Goal: Information Seeking & Learning: Check status

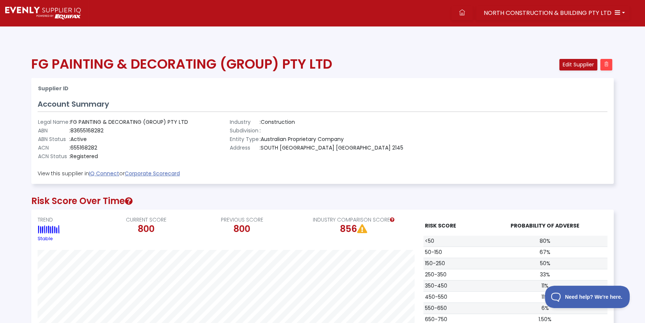
scroll to position [150, 582]
click at [499, 14] on span "NORTH CONSTRUCTION & BUILDING PTY LTD" at bounding box center [548, 13] width 128 height 9
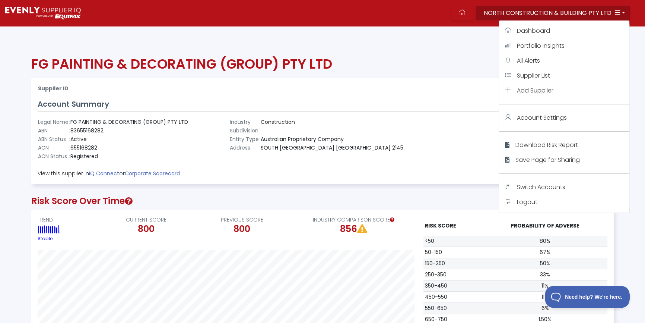
click at [159, 81] on div "Supplier ID Account Summary Legal Name : FG PAINTING & DECORATING (GROUP) PTY L…" at bounding box center [323, 130] width 582 height 105
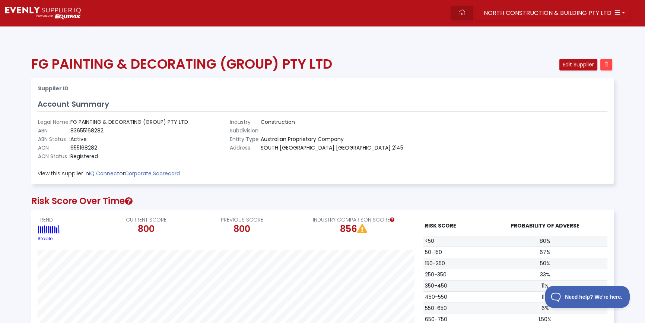
click at [464, 12] on icon at bounding box center [462, 12] width 6 height 6
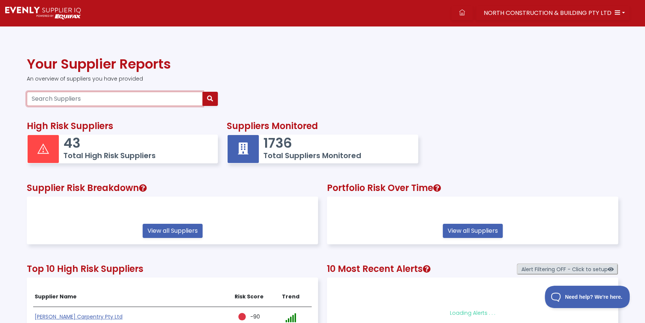
click at [50, 102] on input "Search Suppliers" at bounding box center [115, 99] width 176 height 14
paste input "38114422507"
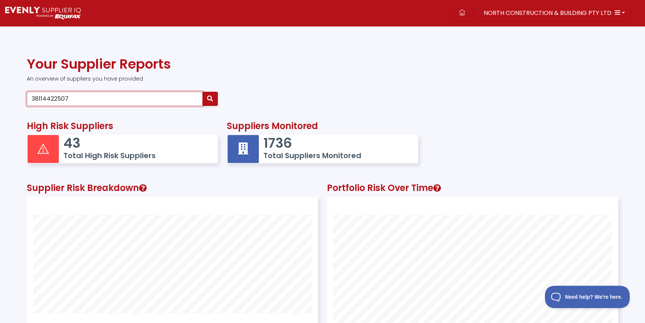
type input "38114422507"
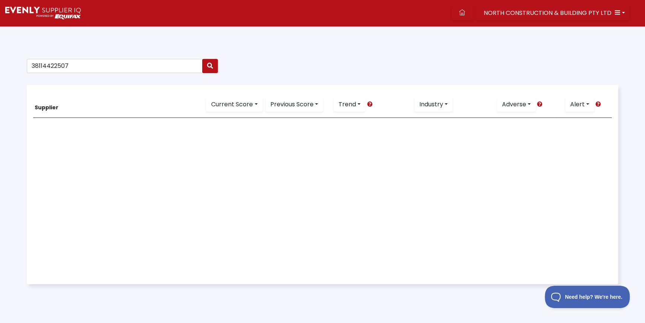
click at [76, 75] on div "38114422507" at bounding box center [122, 69] width 200 height 26
click at [78, 68] on input "38114422507" at bounding box center [115, 66] width 176 height 14
click at [211, 63] on icon "button" at bounding box center [210, 66] width 6 height 6
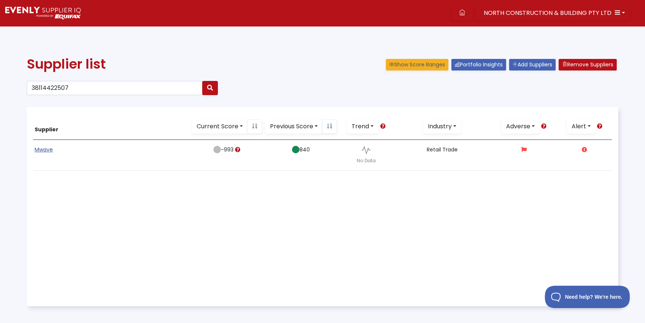
click at [44, 150] on link "Mwave" at bounding box center [44, 149] width 18 height 7
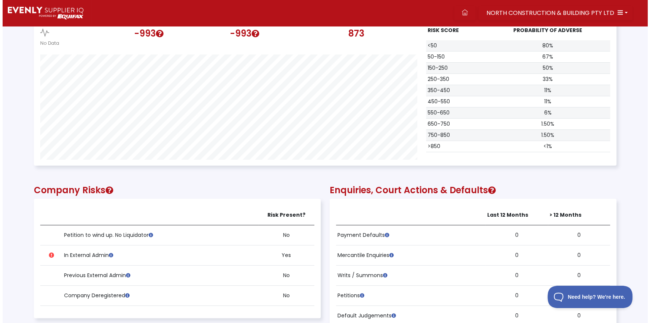
scroll to position [406, 0]
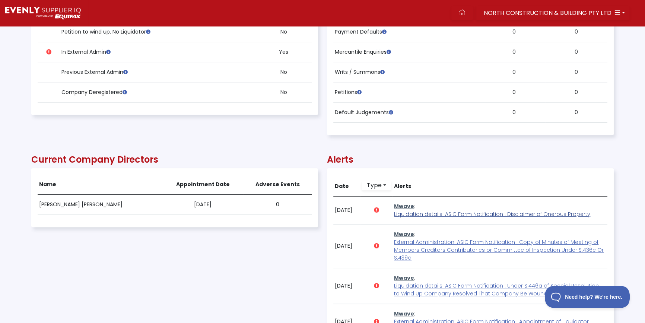
click at [447, 211] on span "Liquidation details: ASIC Form Notification : Disclaimer of Onerous Property" at bounding box center [492, 213] width 196 height 7
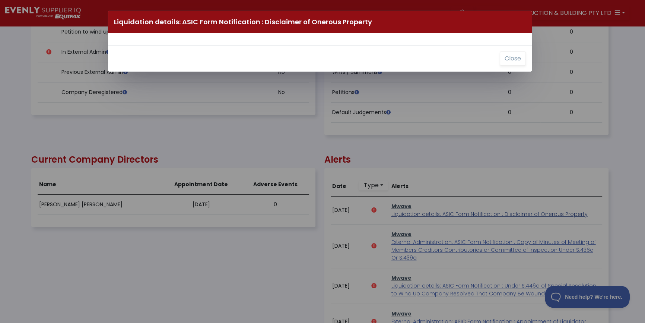
scroll to position [150, 581]
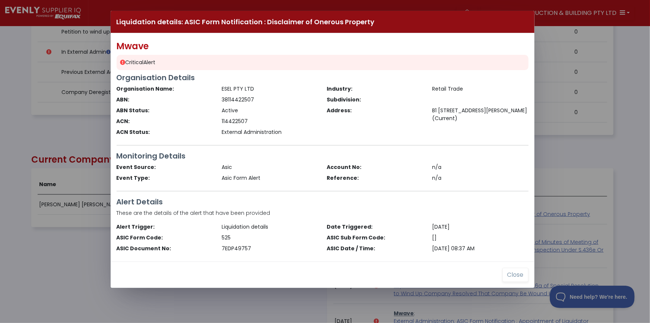
drag, startPoint x: 51, startPoint y: 253, endPoint x: 299, endPoint y: 118, distance: 282.2
click at [49, 257] on div "Liquidation details: ASIC Form Notification : Disclaimer of Onerous Property Mw…" at bounding box center [325, 161] width 650 height 323
click at [520, 275] on button "Close" at bounding box center [515, 274] width 26 height 14
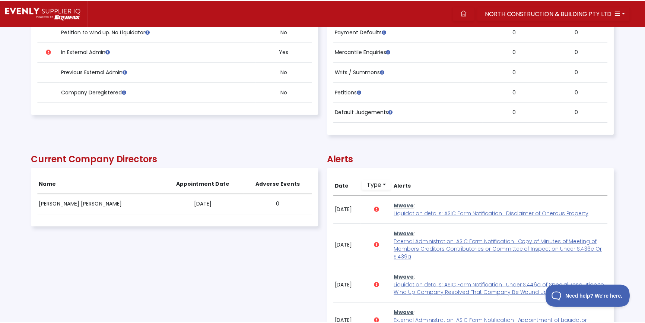
scroll to position [150, 582]
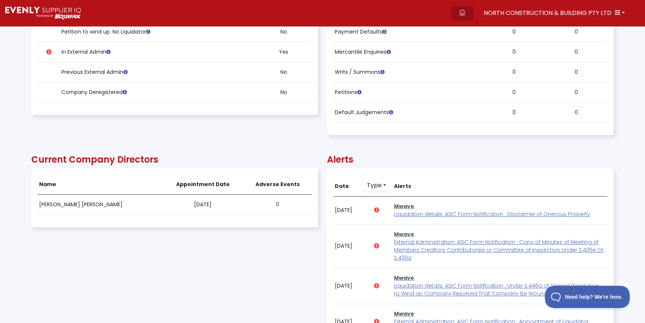
click at [461, 13] on link at bounding box center [462, 13] width 22 height 14
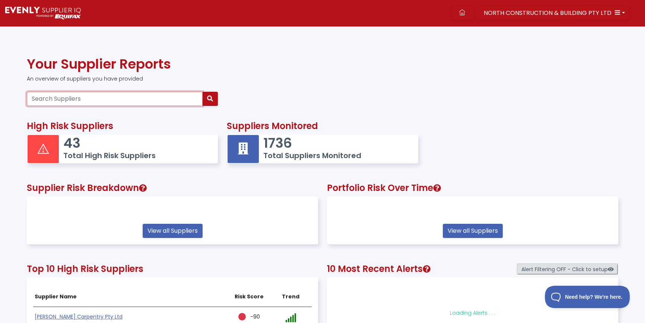
click at [64, 95] on input "Search Suppliers" at bounding box center [115, 99] width 176 height 14
paste input "30606317748"
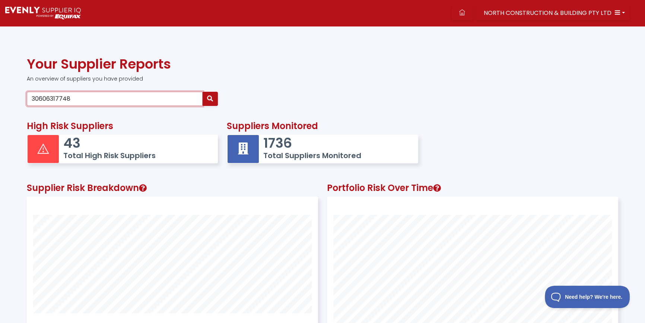
type input "30606317748"
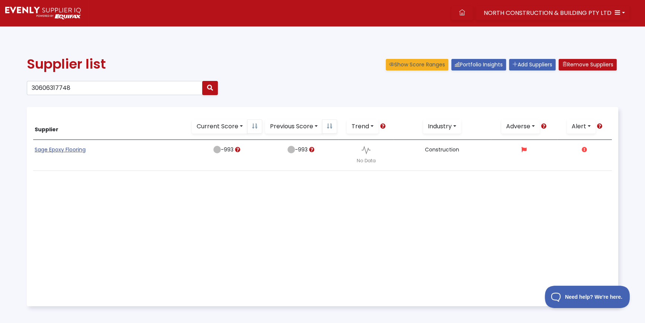
click at [47, 150] on link "Sage Epoxy Flooring" at bounding box center [60, 149] width 51 height 7
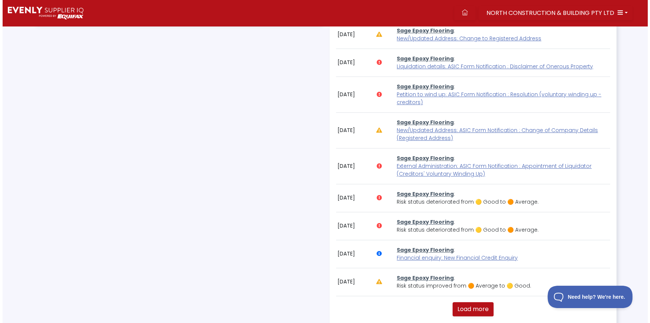
scroll to position [474, 0]
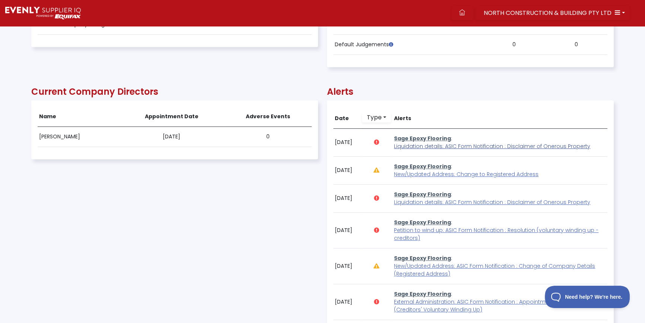
click at [426, 145] on span "Liquidation details: ASIC Form Notification : Disclaimer of Onerous Property" at bounding box center [492, 145] width 196 height 7
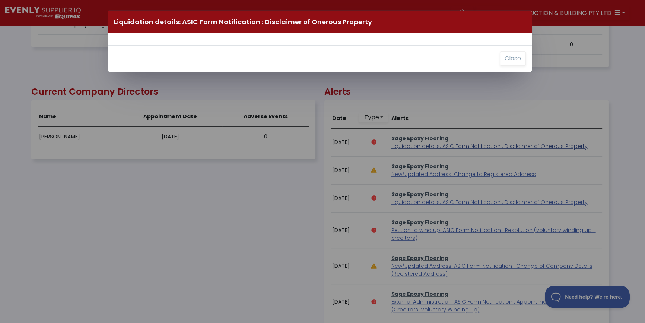
scroll to position [150, 581]
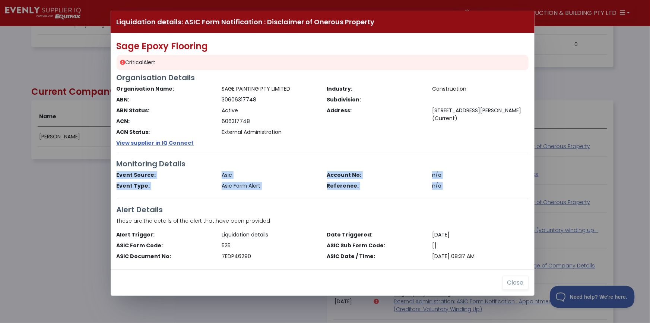
click at [53, 199] on div "Liquidation details: ASIC Form Notification : Disclaimer of Onerous Property Sa…" at bounding box center [325, 161] width 650 height 323
click at [517, 284] on button "Close" at bounding box center [515, 282] width 26 height 14
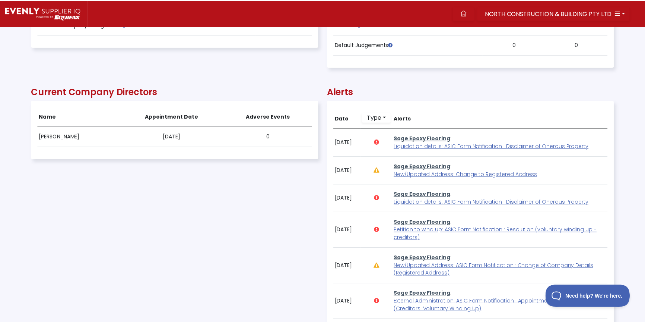
scroll to position [150, 582]
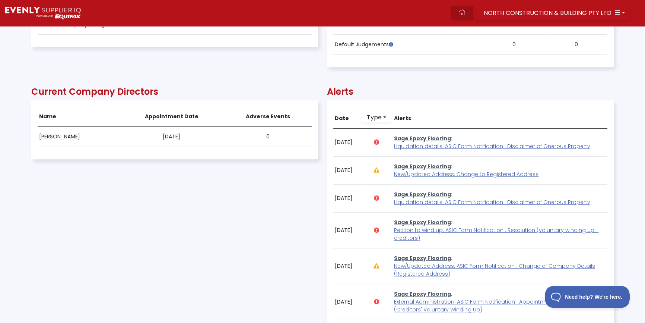
click at [463, 9] on icon at bounding box center [462, 12] width 6 height 6
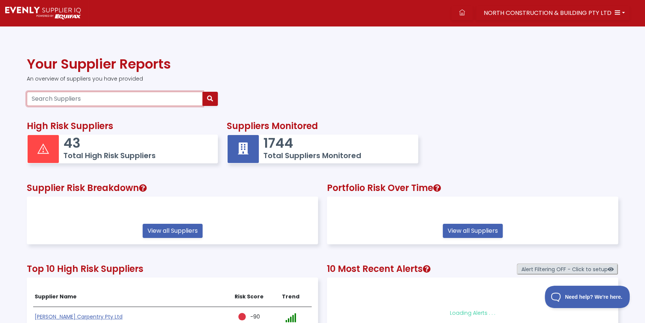
click at [63, 104] on input "Search Suppliers" at bounding box center [115, 99] width 176 height 14
paste input "64657487691"
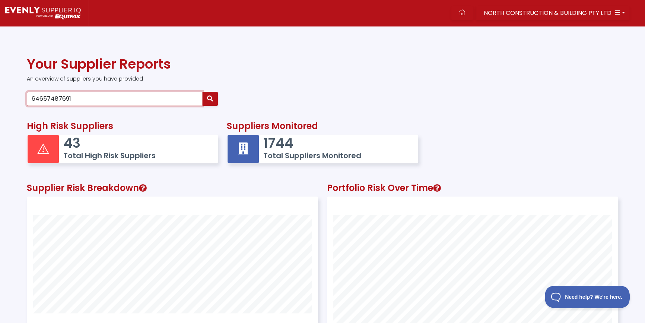
type input "64657487691"
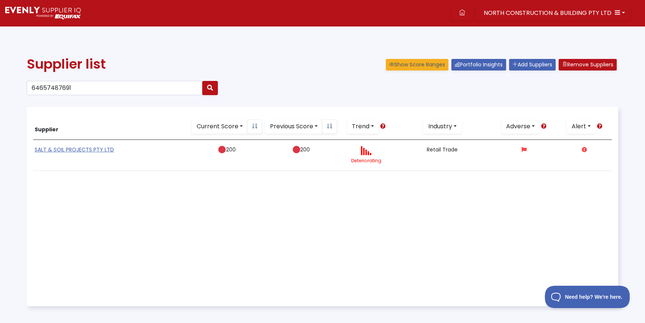
click at [102, 149] on link "SALT & SOIL PROJECTS PTY LTD" at bounding box center [74, 149] width 79 height 7
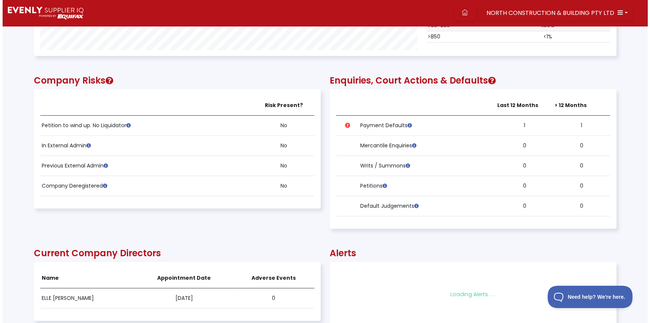
scroll to position [440, 0]
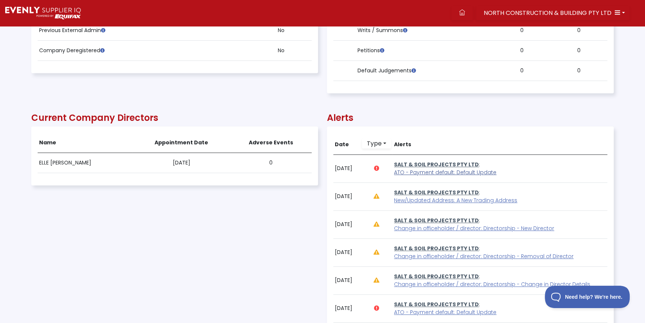
click at [429, 169] on span "ATO - Payment default: Default Update" at bounding box center [445, 171] width 102 height 7
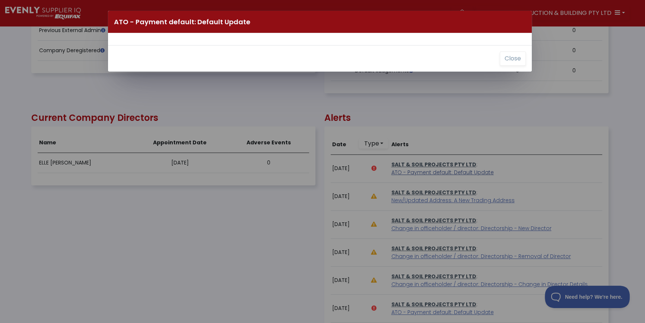
scroll to position [150, 581]
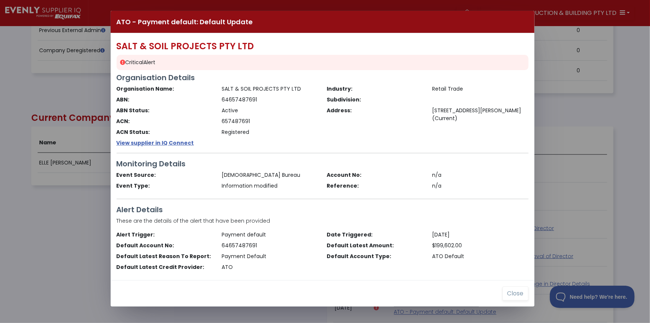
click at [62, 227] on div "ATO - Payment default: Default Update SALT & SOIL PROJECTS PTY LTD Critical Ale…" at bounding box center [325, 161] width 650 height 323
drag, startPoint x: 506, startPoint y: 289, endPoint x: 534, endPoint y: 188, distance: 104.6
click at [507, 289] on button "Close" at bounding box center [515, 293] width 26 height 14
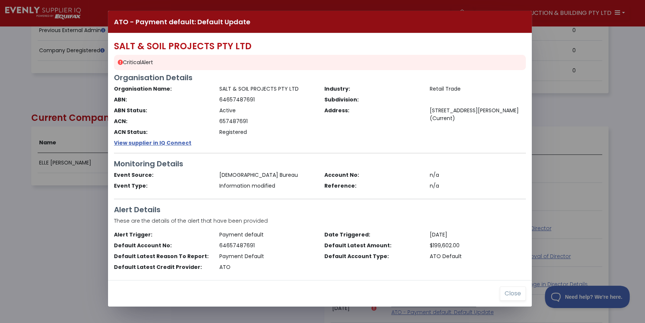
scroll to position [150, 582]
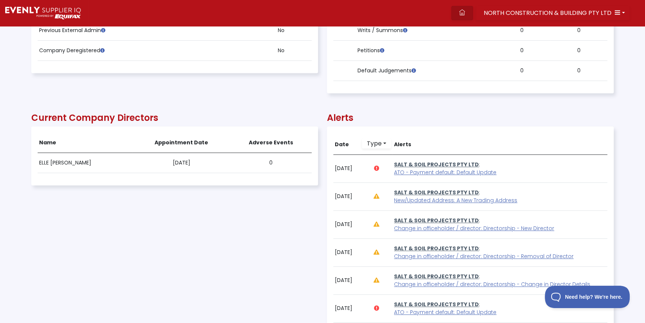
click at [469, 10] on link at bounding box center [462, 13] width 22 height 14
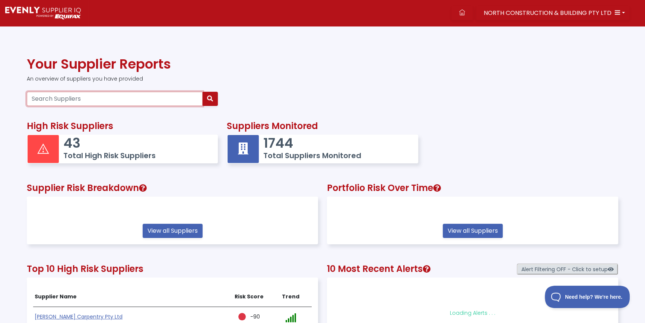
click at [71, 101] on input "Search Suppliers" at bounding box center [115, 99] width 176 height 14
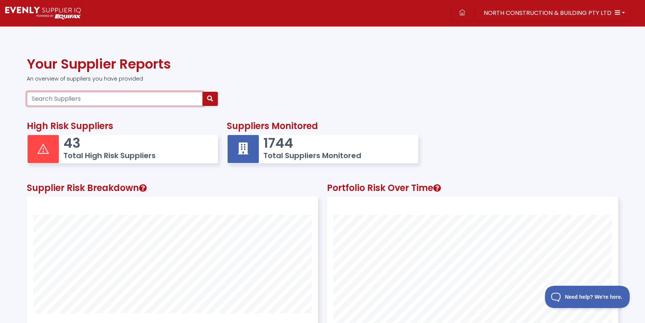
paste input "68626849821"
type input "68626849821"
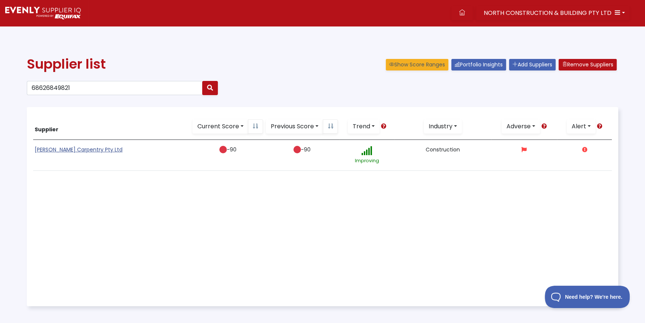
click at [54, 149] on link "[PERSON_NAME] Carpentry Pty Ltd" at bounding box center [79, 149] width 88 height 7
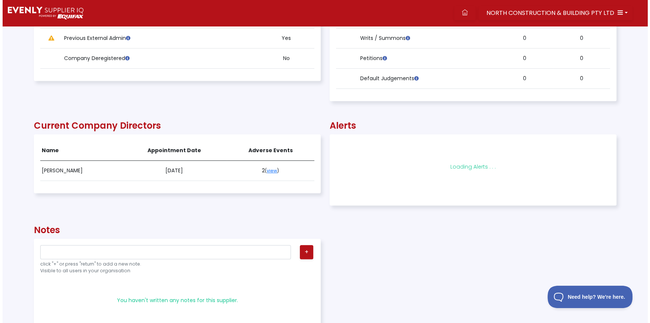
scroll to position [406, 0]
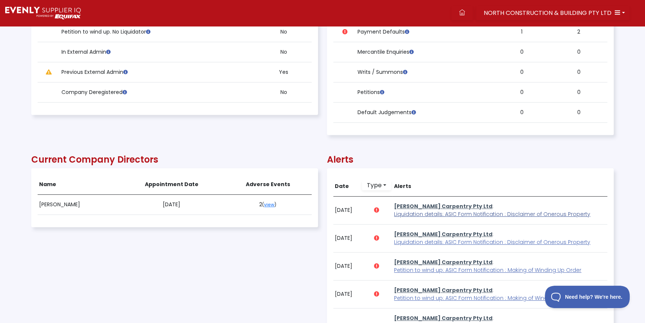
click at [418, 215] on span "Liquidation details: ASIC Form Notification : Disclaimer of Onerous Property" at bounding box center [492, 213] width 196 height 7
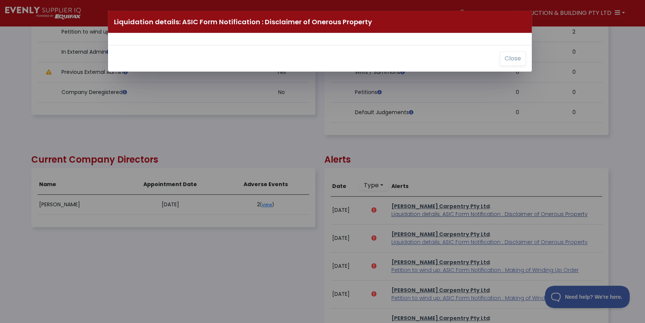
scroll to position [150, 581]
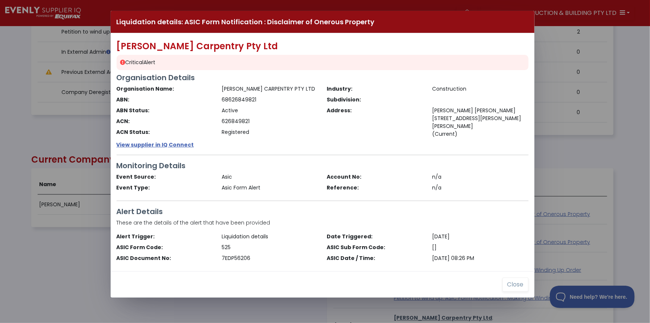
drag, startPoint x: 59, startPoint y: 203, endPoint x: 376, endPoint y: 310, distance: 334.0
click at [61, 203] on div "Liquidation details: ASIC Form Notification : Disclaimer of Onerous Property [P…" at bounding box center [325, 161] width 650 height 323
click at [515, 286] on button "Close" at bounding box center [515, 284] width 26 height 14
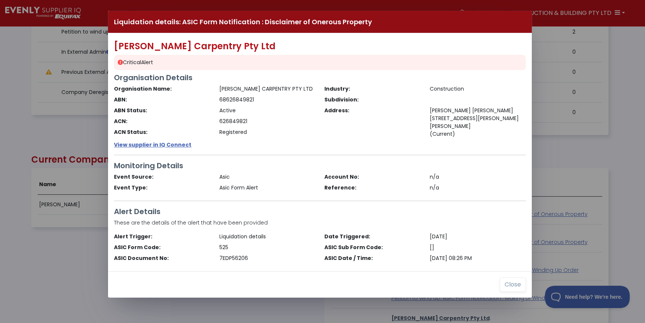
scroll to position [150, 582]
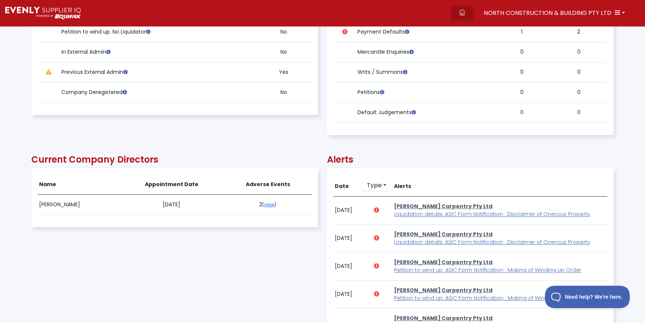
click at [465, 13] on icon at bounding box center [462, 12] width 6 height 6
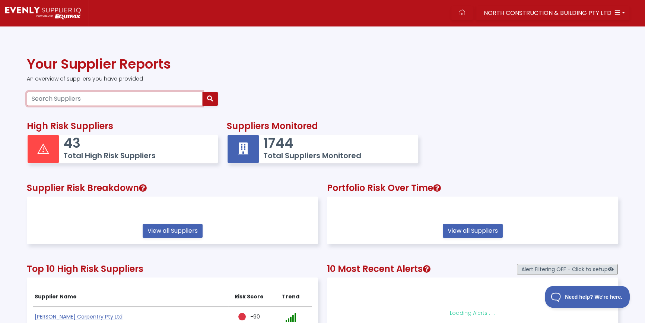
click at [93, 101] on input "Search Suppliers" at bounding box center [115, 99] width 176 height 14
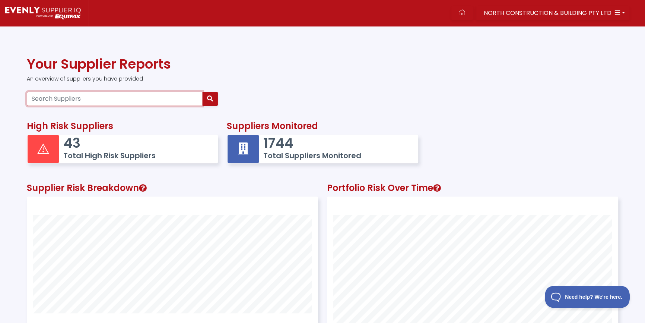
paste input "95659033208"
type input "95659033208"
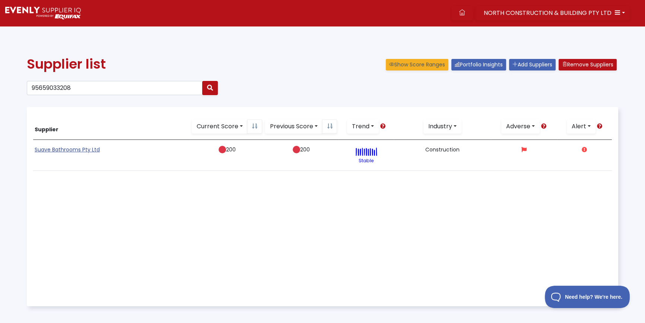
click at [55, 146] on link "Suave Bathrooms Pty Ltd" at bounding box center [67, 149] width 65 height 7
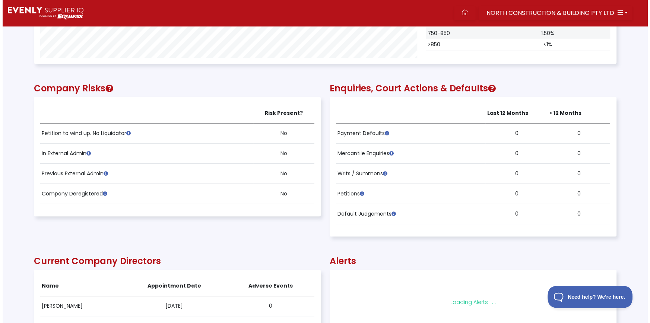
scroll to position [339, 0]
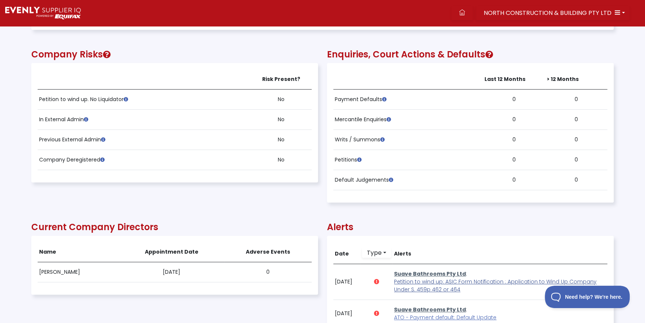
click at [426, 281] on span "Petition to wind up: ASIC Form Notification : Application to Wind Up Company Un…" at bounding box center [495, 284] width 203 height 15
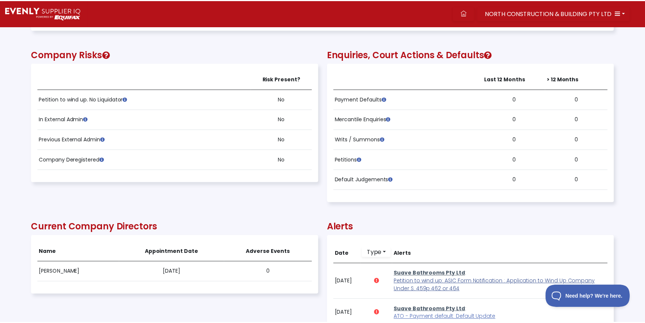
scroll to position [150, 581]
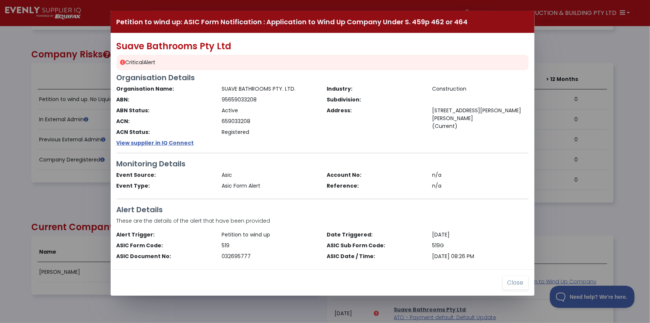
click at [628, 214] on div "Petition to wind up: ASIC Form Notification : Application to Wind Up Company Un…" at bounding box center [325, 161] width 650 height 323
click at [517, 285] on button "Close" at bounding box center [515, 282] width 26 height 14
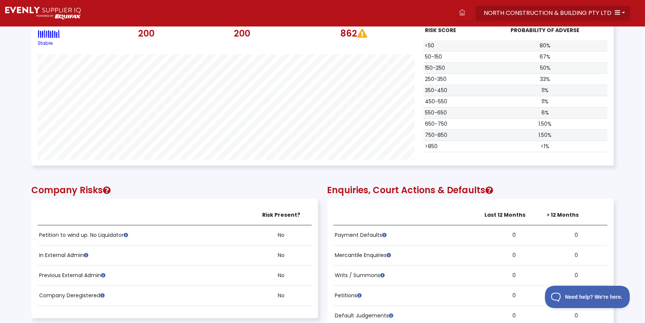
scroll to position [169, 0]
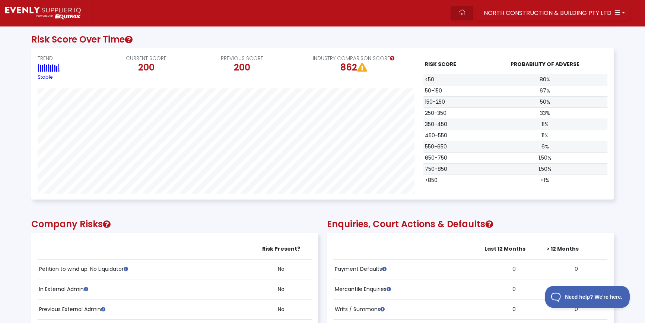
click at [469, 12] on link at bounding box center [462, 13] width 22 height 14
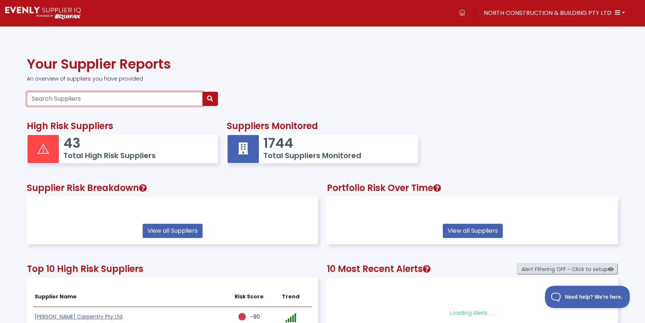
click at [104, 98] on input "Search Suppliers" at bounding box center [115, 99] width 176 height 14
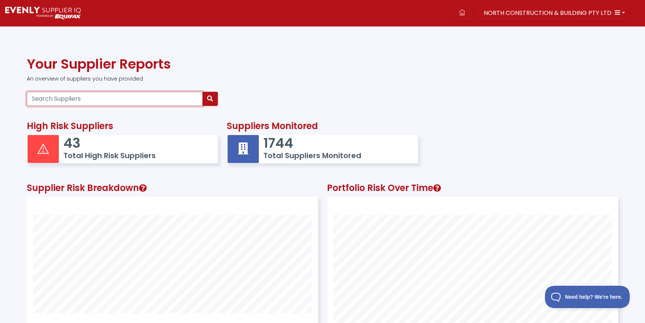
paste input "32613978322"
type input "32613978322"
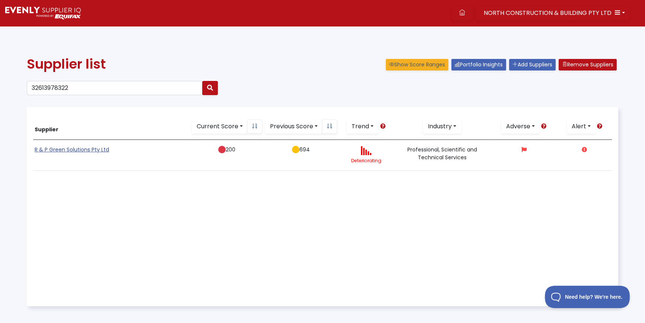
click at [64, 151] on link "R & P Green Solutions Pty Ltd" at bounding box center [72, 149] width 74 height 7
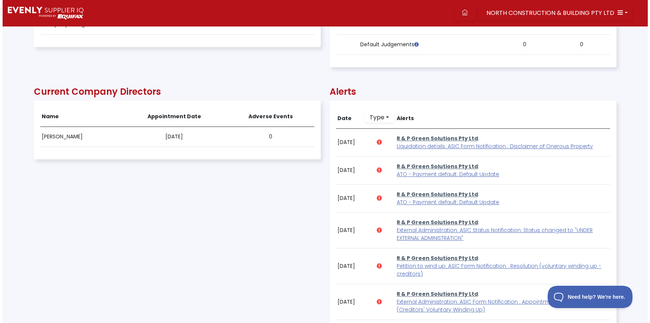
scroll to position [440, 0]
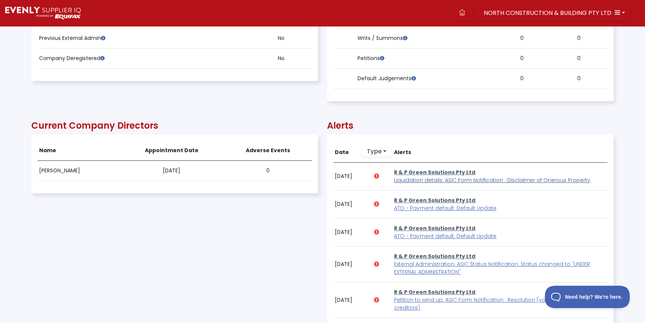
click at [427, 182] on span "Liquidation details: ASIC Form Notification : Disclaimer of Onerous Property" at bounding box center [492, 179] width 196 height 7
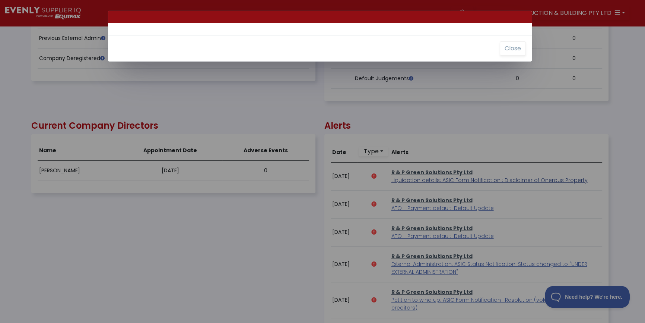
scroll to position [150, 581]
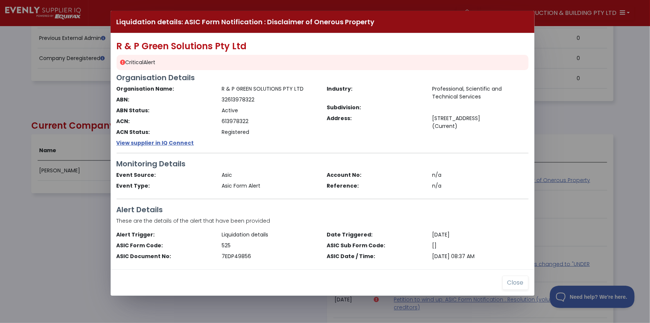
drag, startPoint x: 67, startPoint y: 239, endPoint x: 195, endPoint y: 88, distance: 197.4
click at [67, 239] on div "Liquidation details: ASIC Form Notification : Disclaimer of Onerous Property R …" at bounding box center [325, 161] width 650 height 323
drag, startPoint x: 520, startPoint y: 287, endPoint x: 520, endPoint y: 283, distance: 4.1
click at [520, 287] on button "Close" at bounding box center [515, 282] width 26 height 14
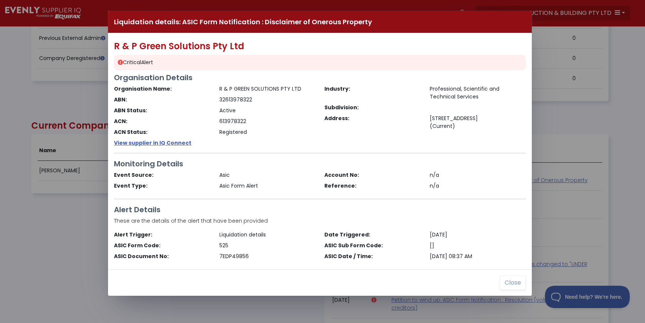
scroll to position [150, 582]
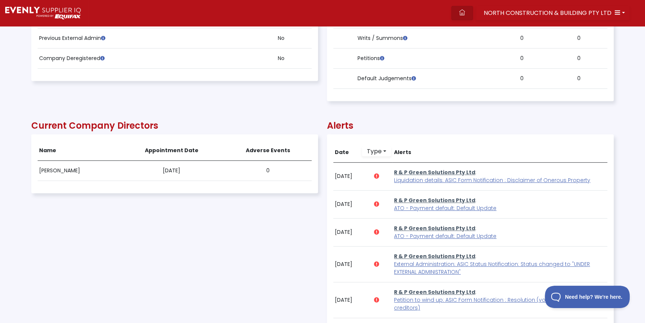
click at [464, 15] on icon at bounding box center [462, 12] width 6 height 6
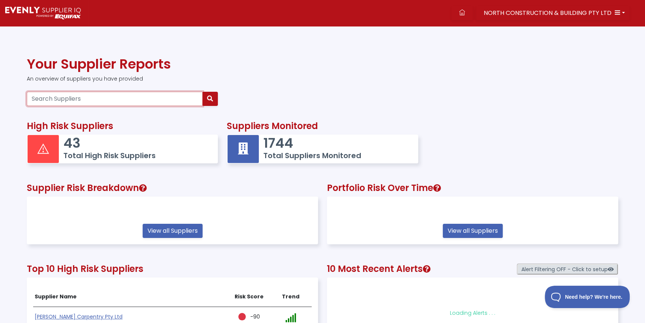
click at [63, 98] on input "Search Suppliers" at bounding box center [115, 99] width 176 height 14
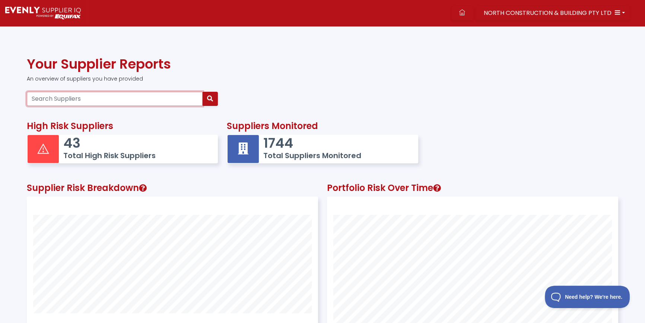
paste input "12621638391"
type input "12621638391"
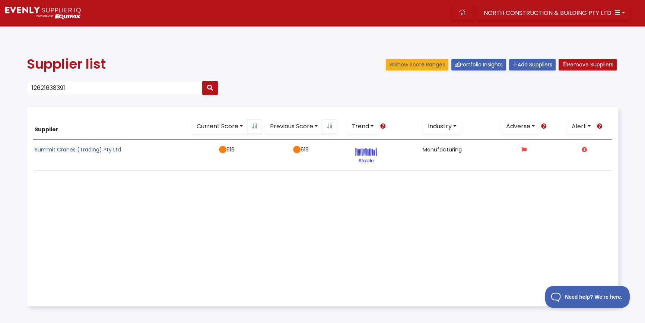
click at [81, 149] on link "Summit Cranes (Trading) Pty Ltd" at bounding box center [78, 149] width 86 height 7
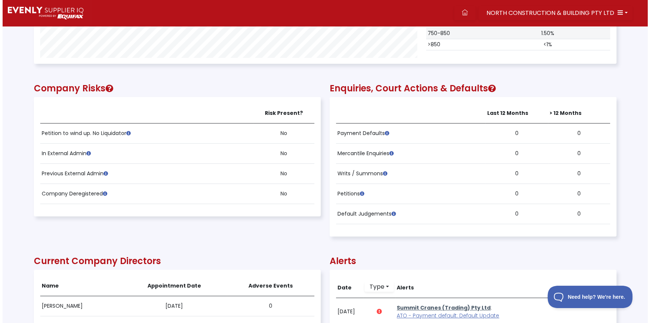
scroll to position [440, 0]
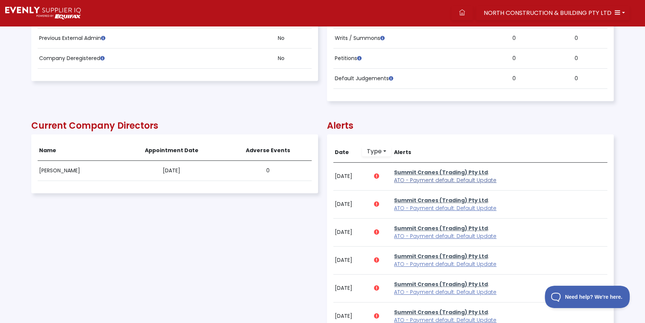
click at [410, 178] on span "ATO - Payment default: Default Update" at bounding box center [445, 179] width 102 height 7
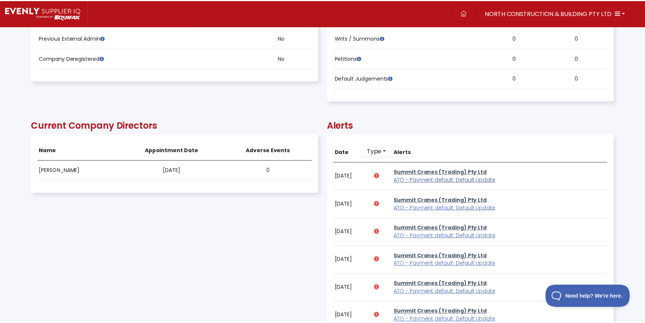
scroll to position [150, 581]
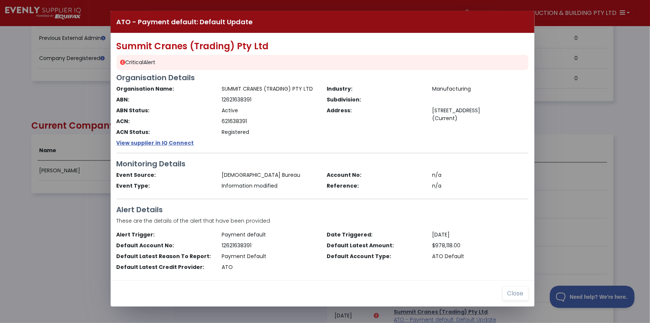
drag, startPoint x: 66, startPoint y: 195, endPoint x: 207, endPoint y: 94, distance: 173.3
click at [67, 196] on div "ATO - Payment default: Default Update Summit Cranes (Trading) Pty Ltd Critical …" at bounding box center [325, 161] width 650 height 323
drag, startPoint x: 514, startPoint y: 291, endPoint x: 569, endPoint y: 248, distance: 69.4
click at [514, 291] on button "Close" at bounding box center [515, 293] width 26 height 14
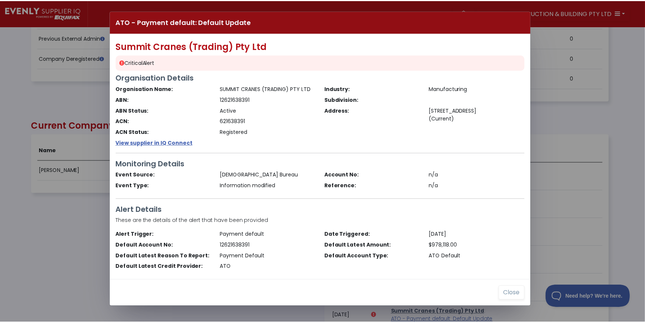
scroll to position [150, 582]
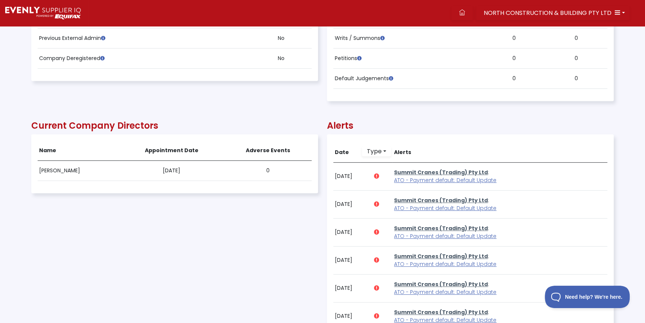
click at [572, 238] on td "Summit Cranes (Trading) Pty Ltd : ATO - Payment default: Default Update" at bounding box center [500, 232] width 215 height 28
